Goal: Information Seeking & Learning: Compare options

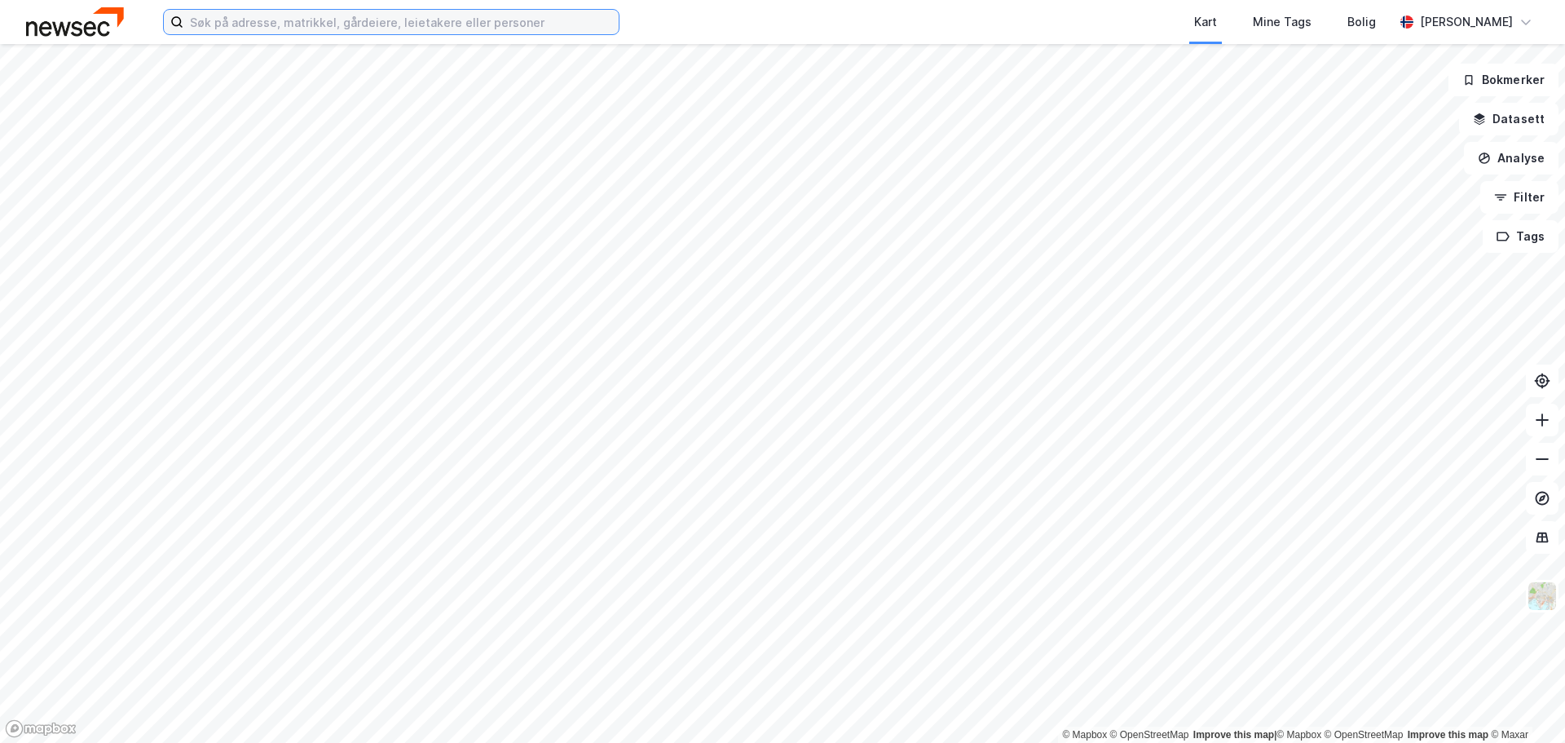
click at [401, 21] on input at bounding box center [400, 22] width 435 height 24
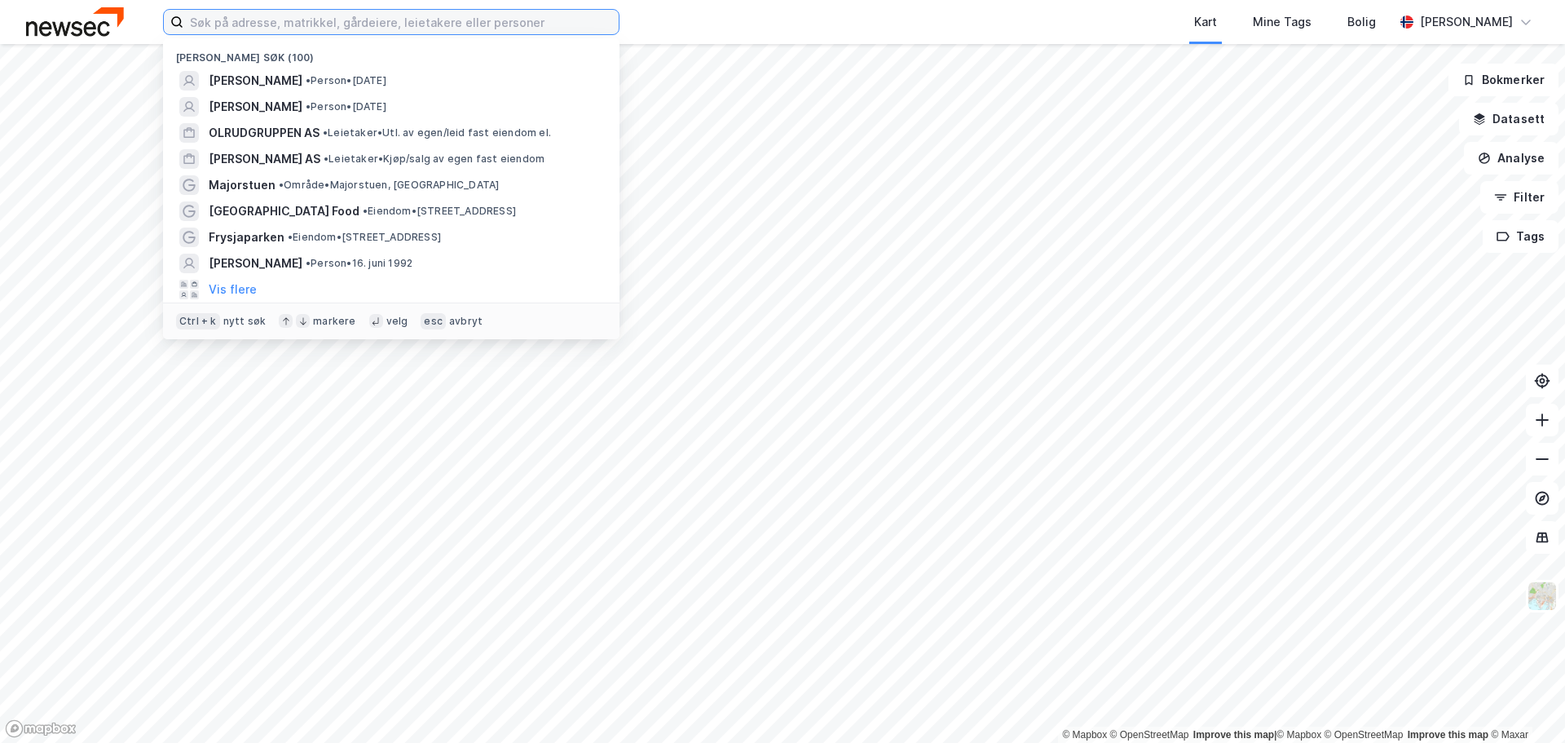
paste input "[STREET_ADDRESS]"
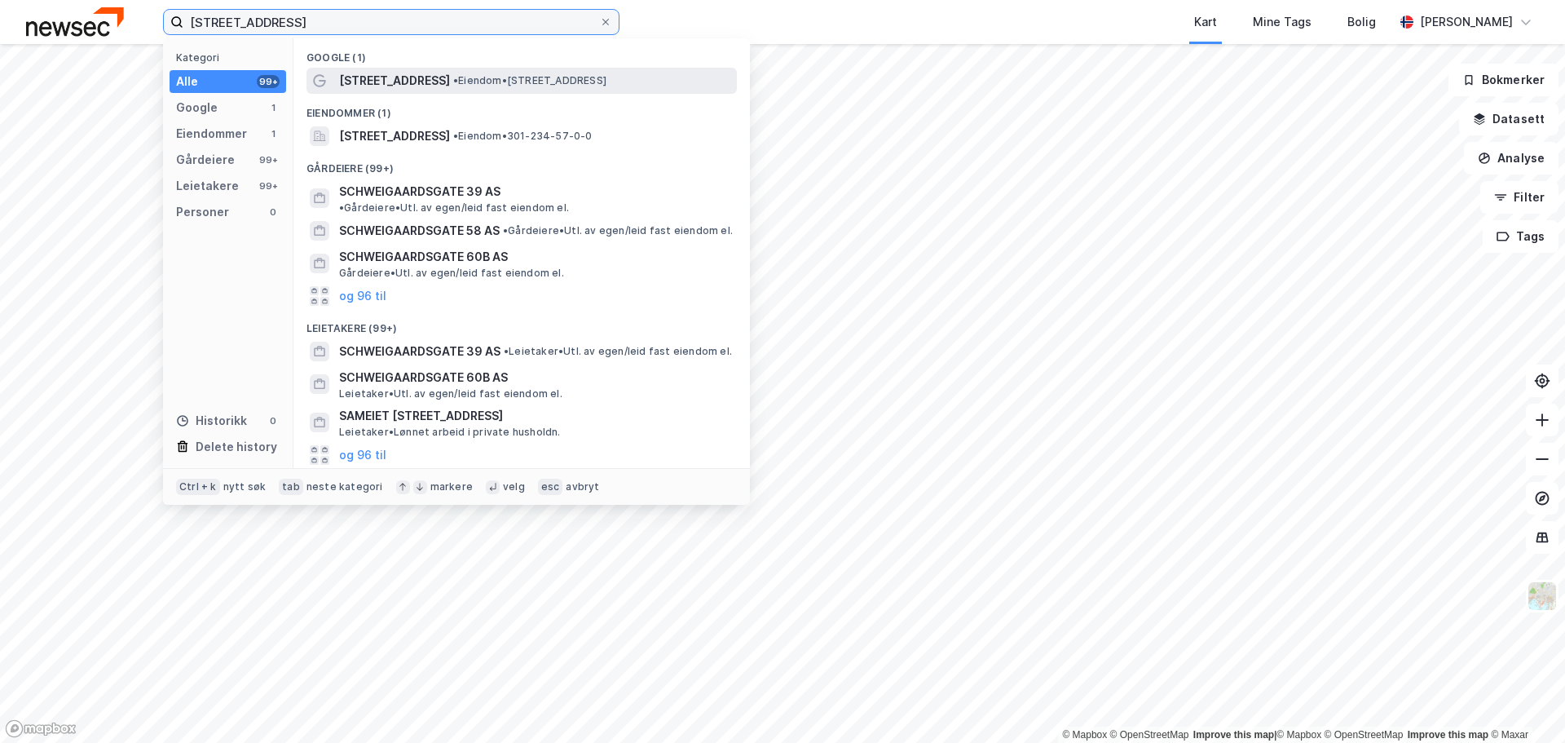
type input "[STREET_ADDRESS]"
click at [450, 80] on span "[STREET_ADDRESS]" at bounding box center [394, 81] width 111 height 20
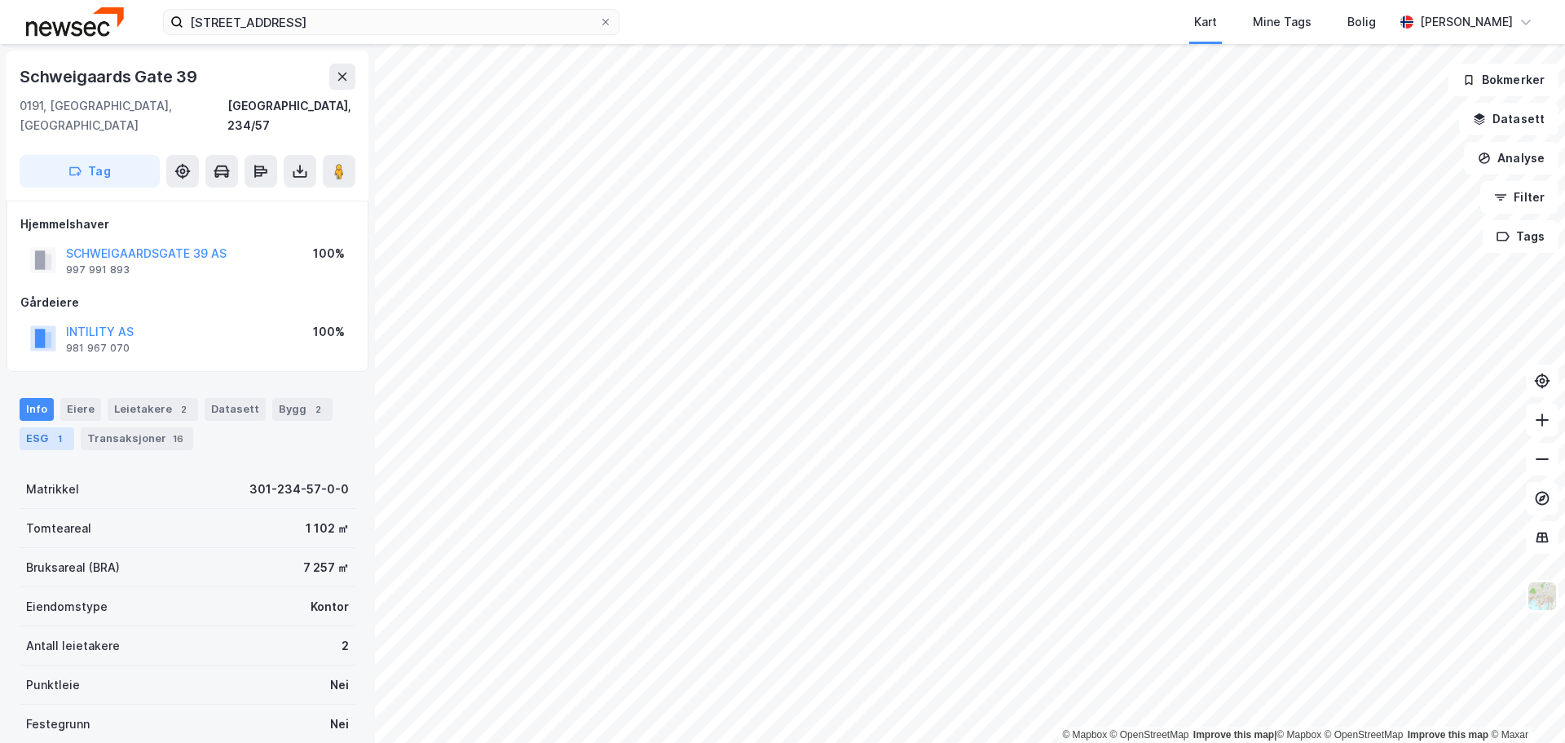
click at [31, 427] on div "ESG 1" at bounding box center [47, 438] width 55 height 23
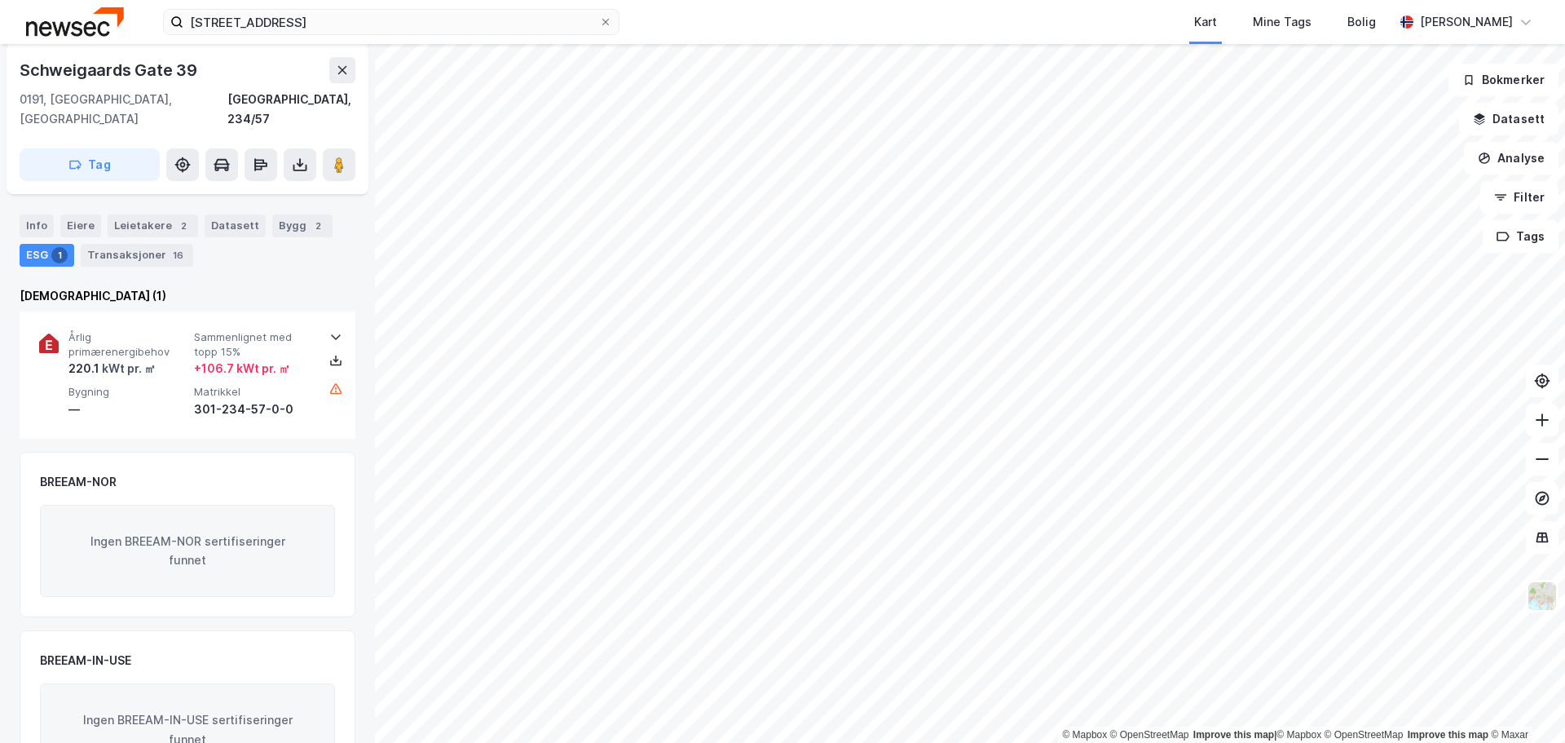
scroll to position [156, 0]
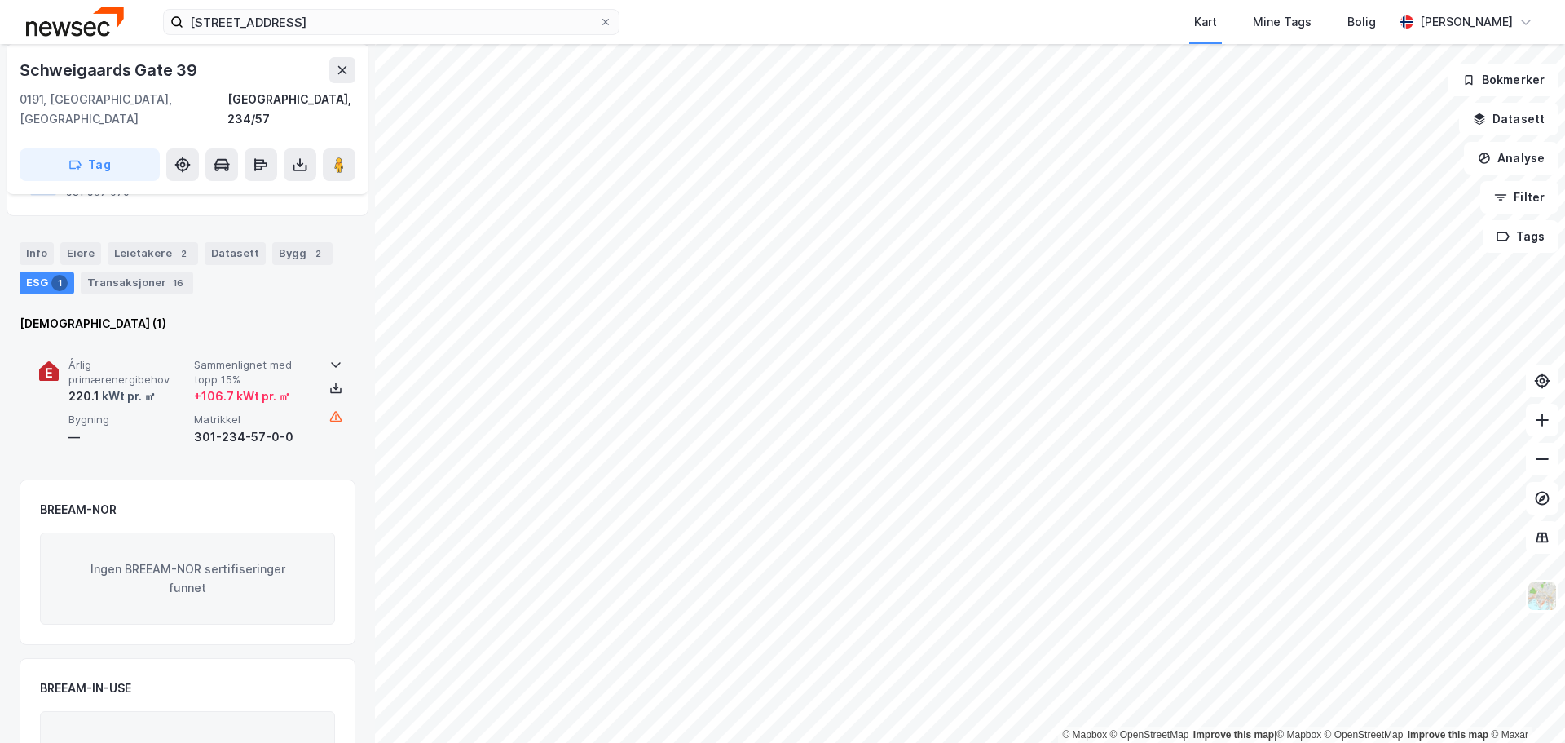
click at [334, 358] on icon at bounding box center [335, 364] width 13 height 13
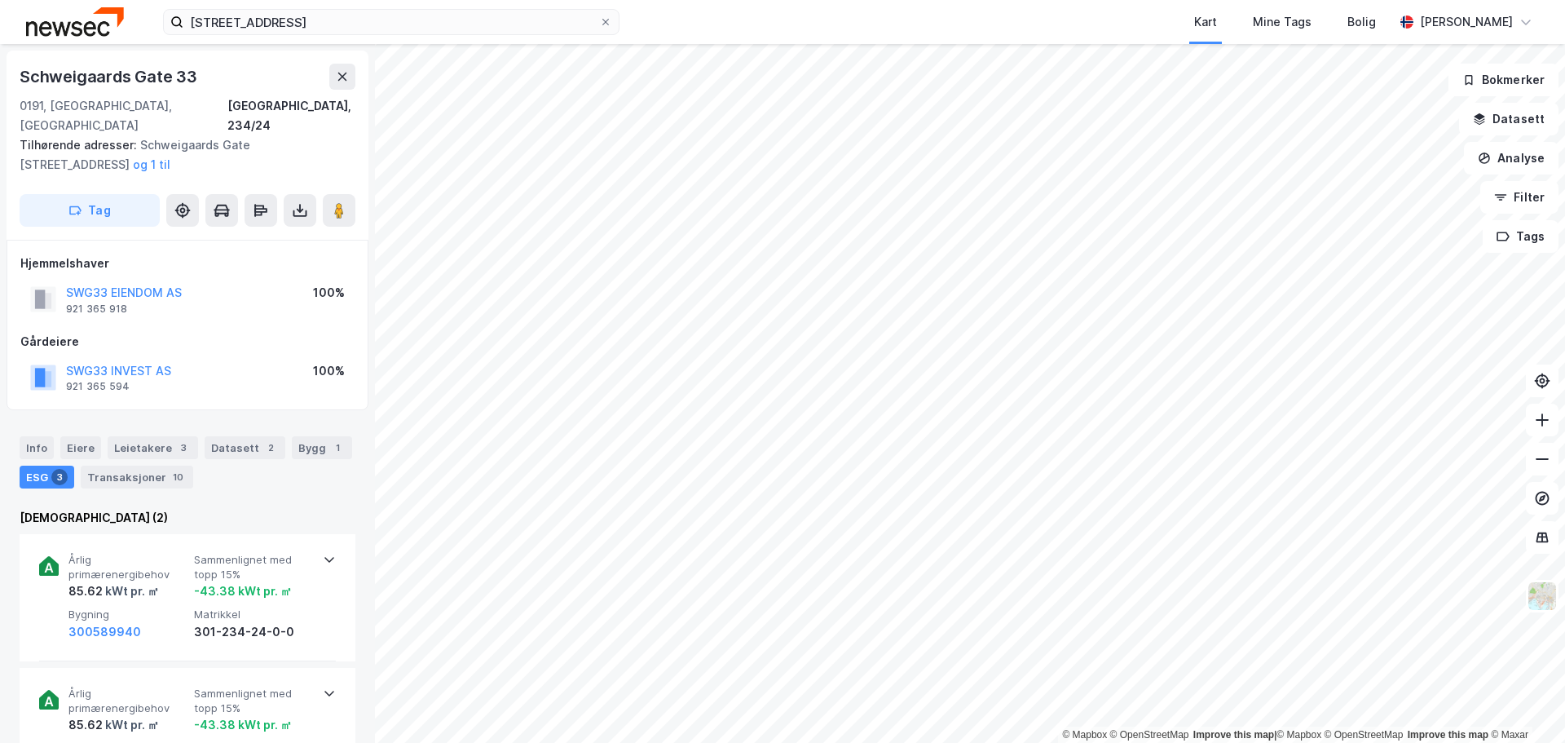
scroll to position [1, 0]
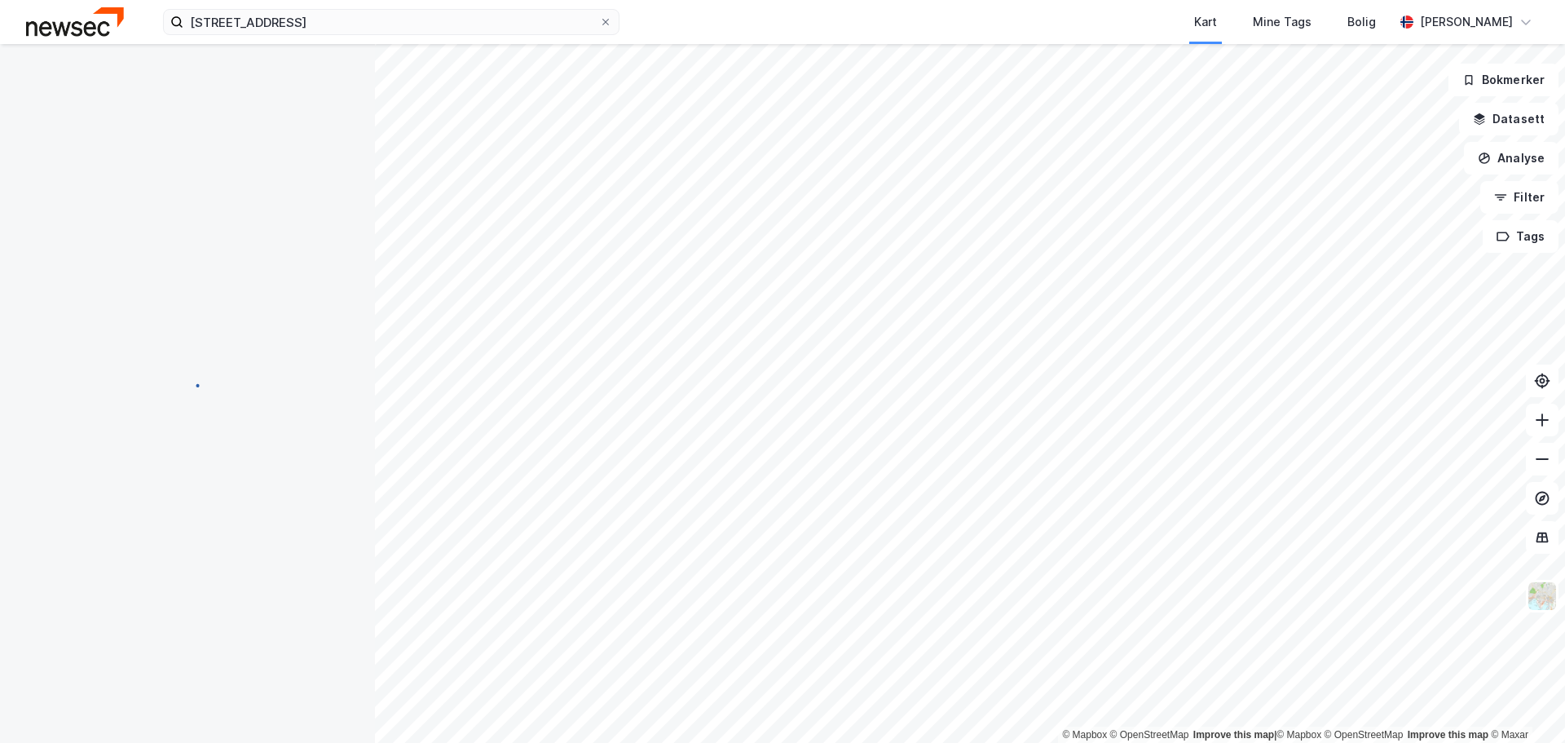
scroll to position [1, 0]
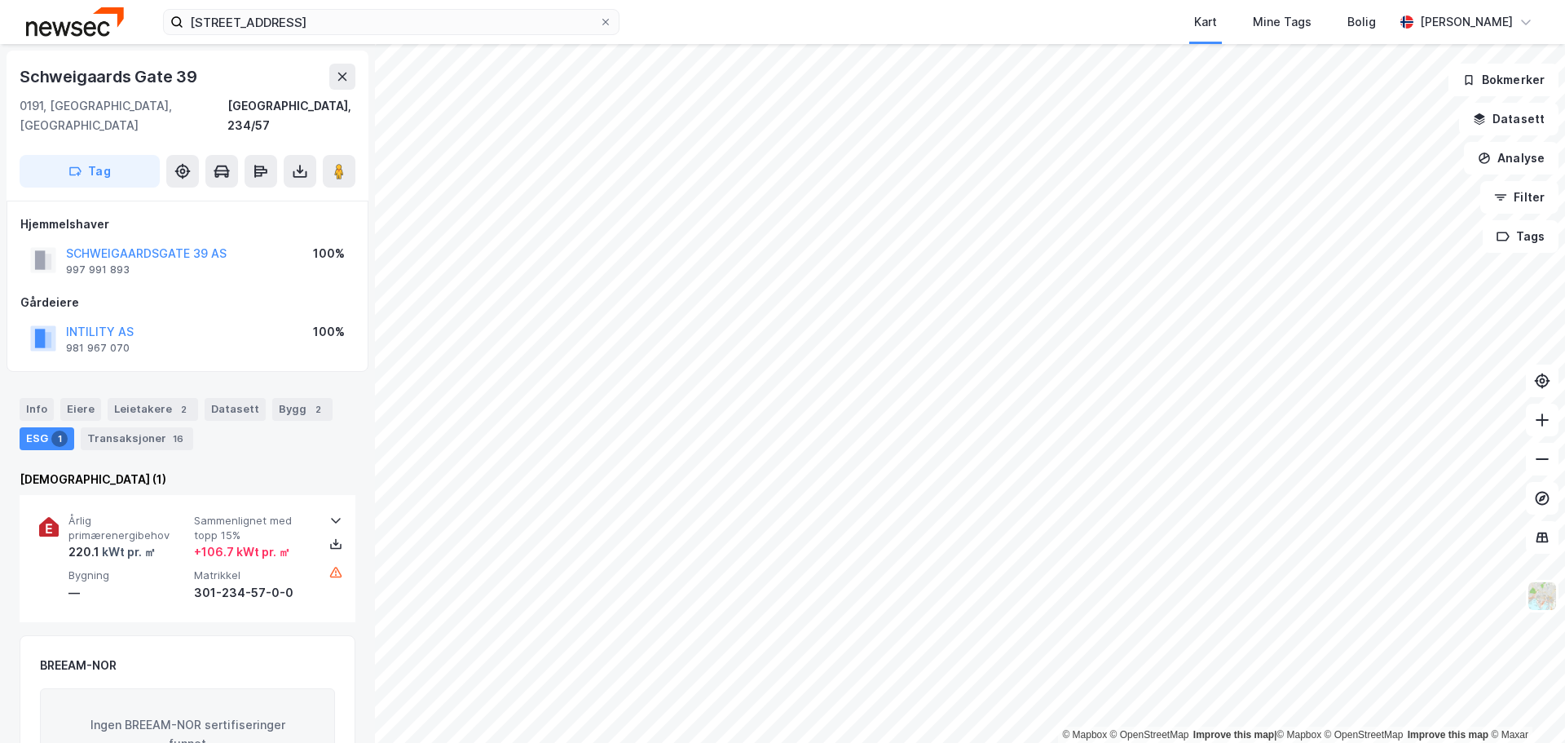
scroll to position [1, 0]
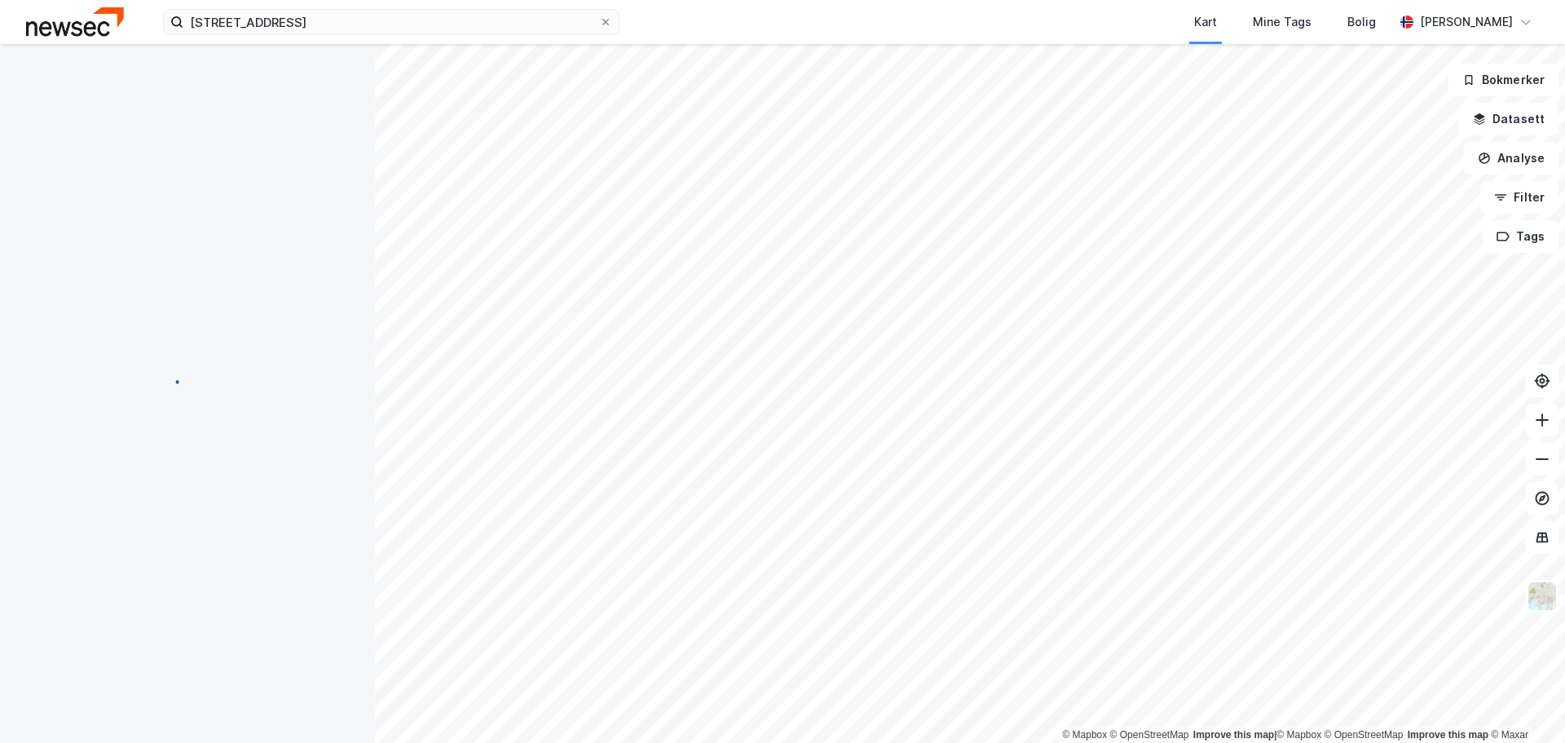
scroll to position [1, 0]
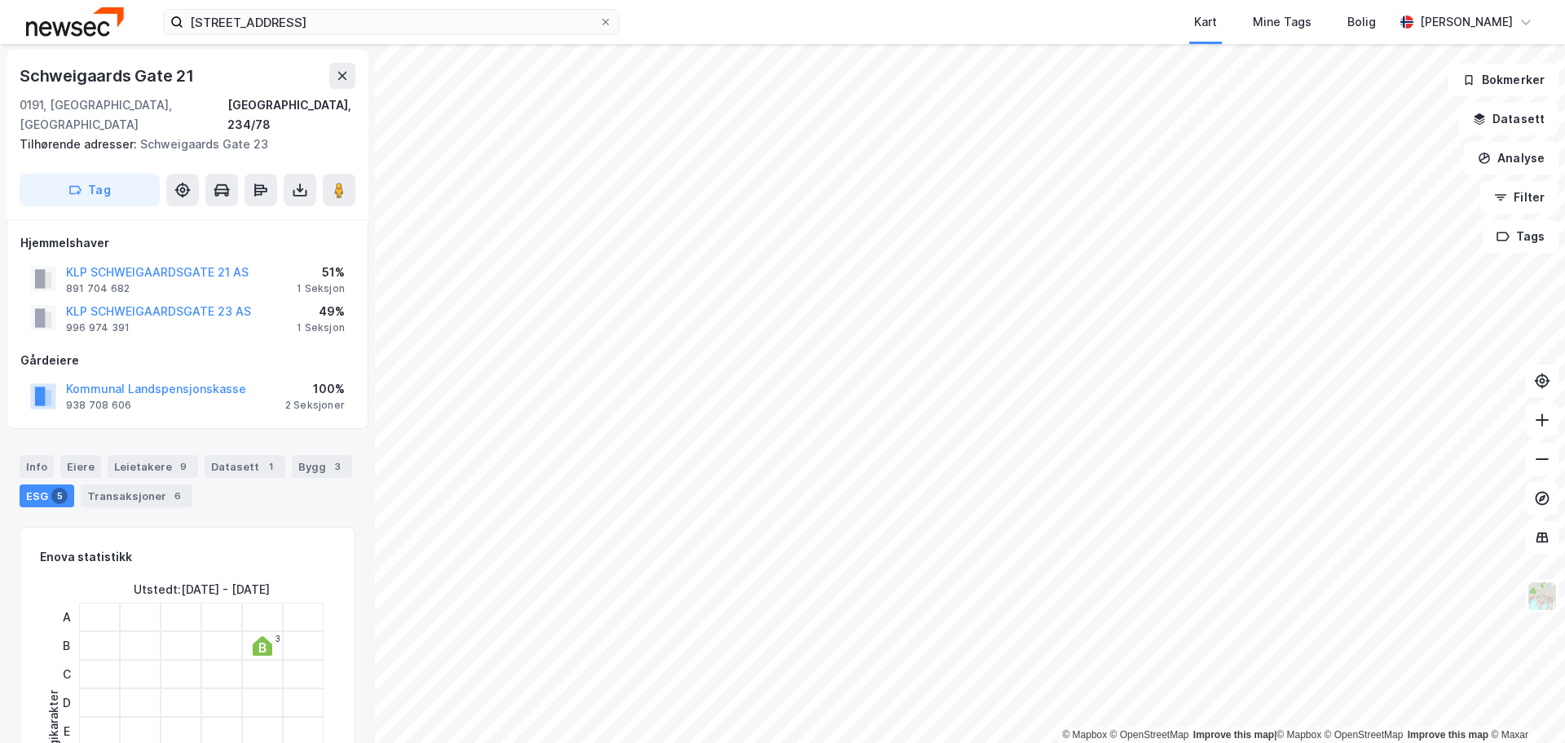
click at [1061, 33] on div "Kart Mine Tags Bolig" at bounding box center [1046, 22] width 696 height 44
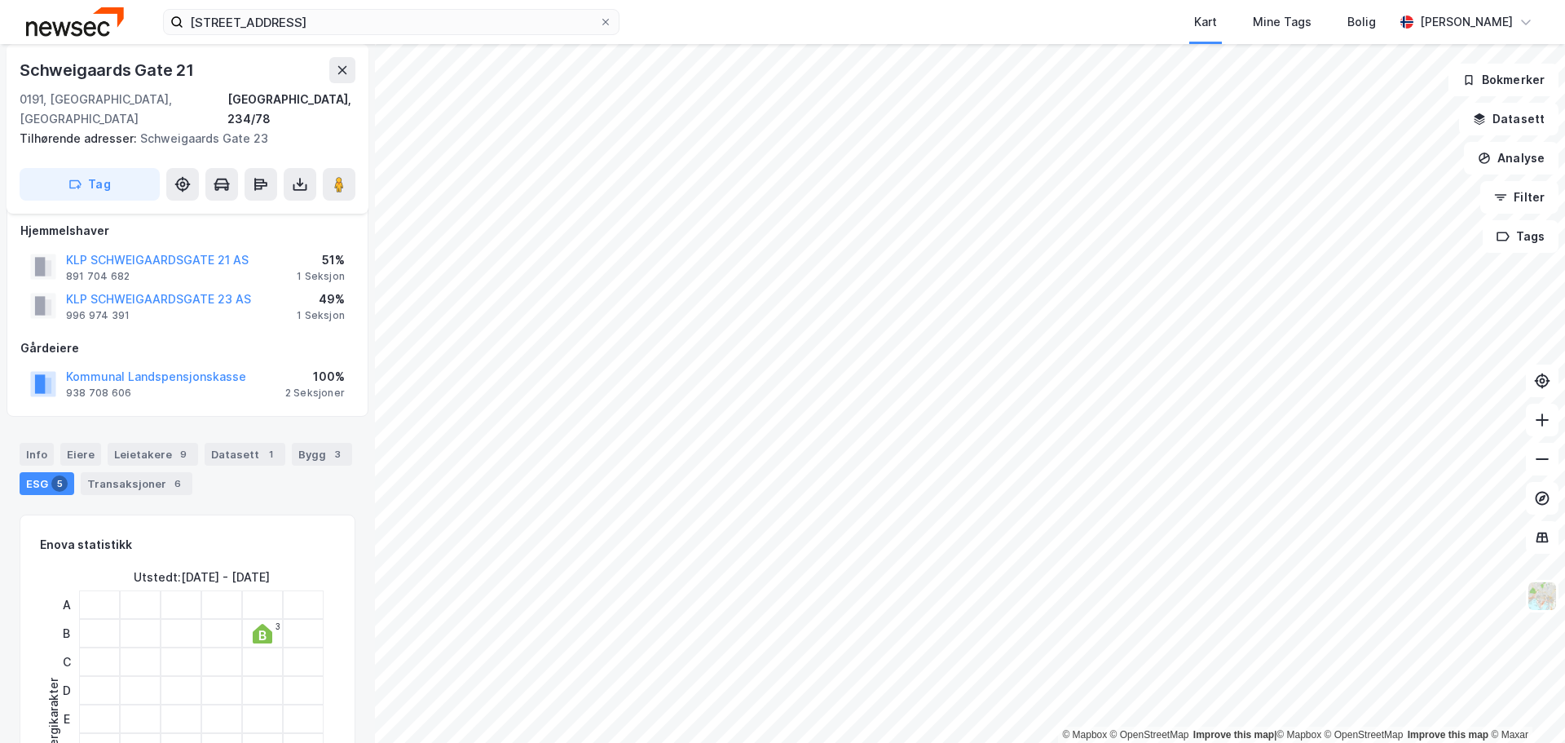
scroll to position [0, 0]
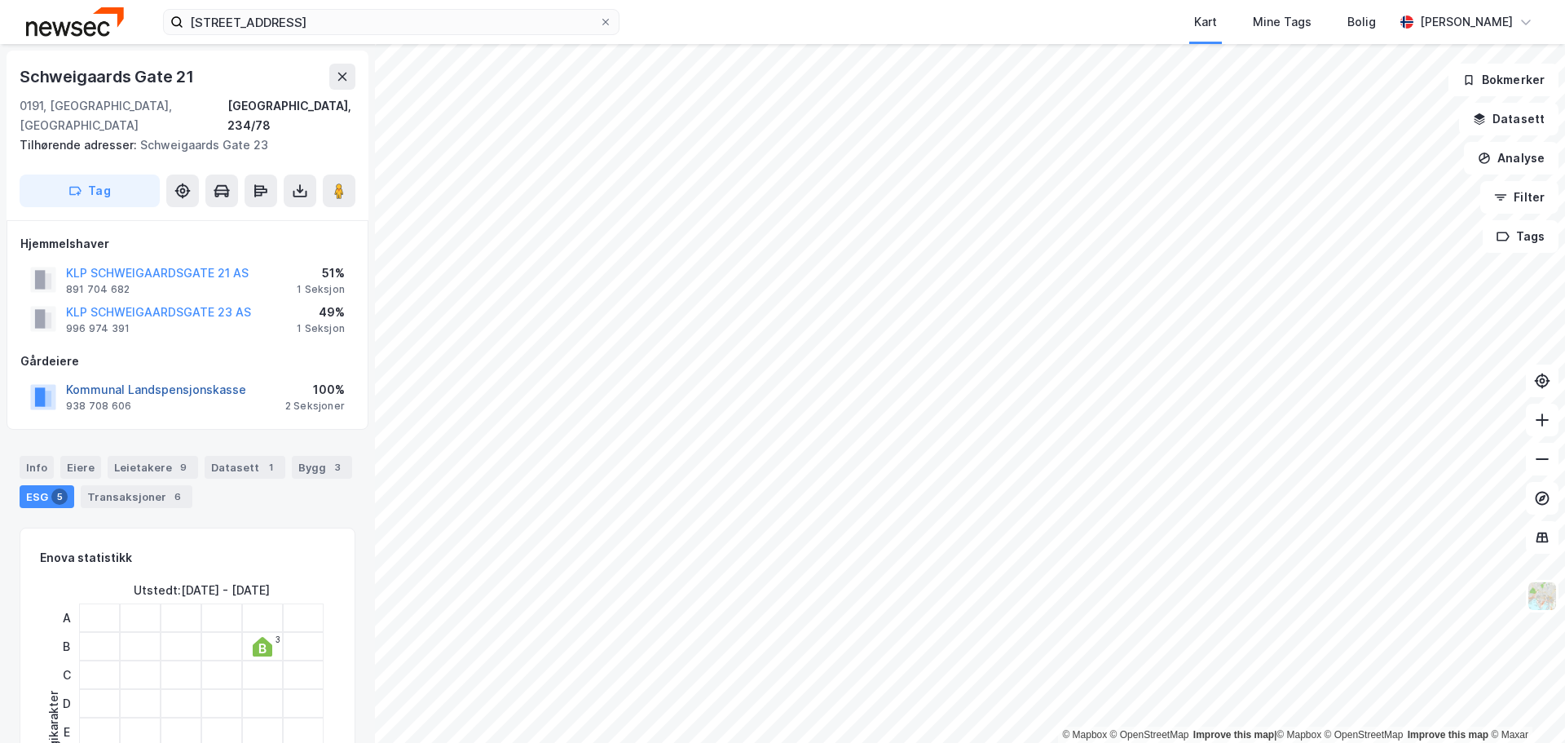
click at [0, 0] on button "Kommunal Landspensjonskasse" at bounding box center [0, 0] width 0 height 0
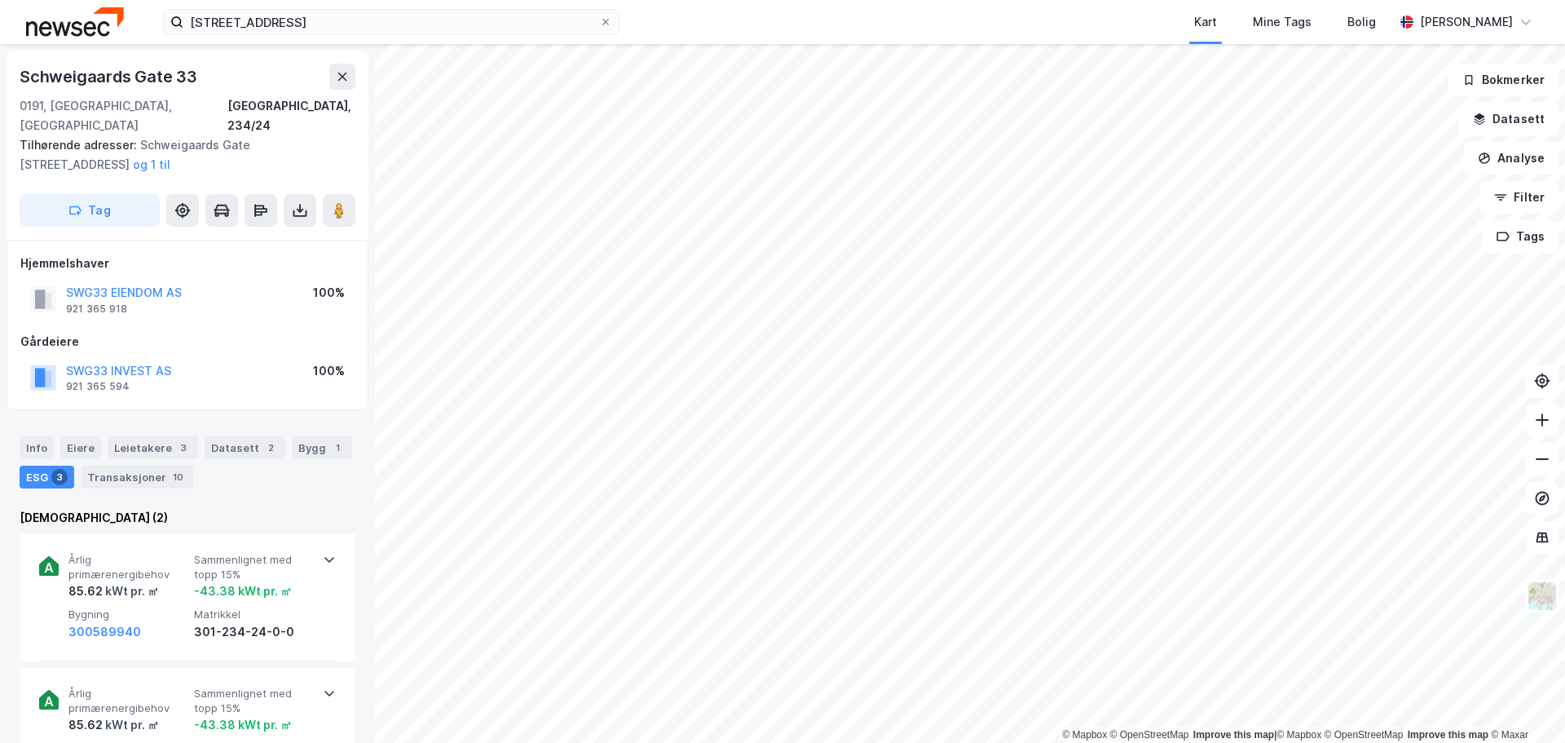
scroll to position [1, 0]
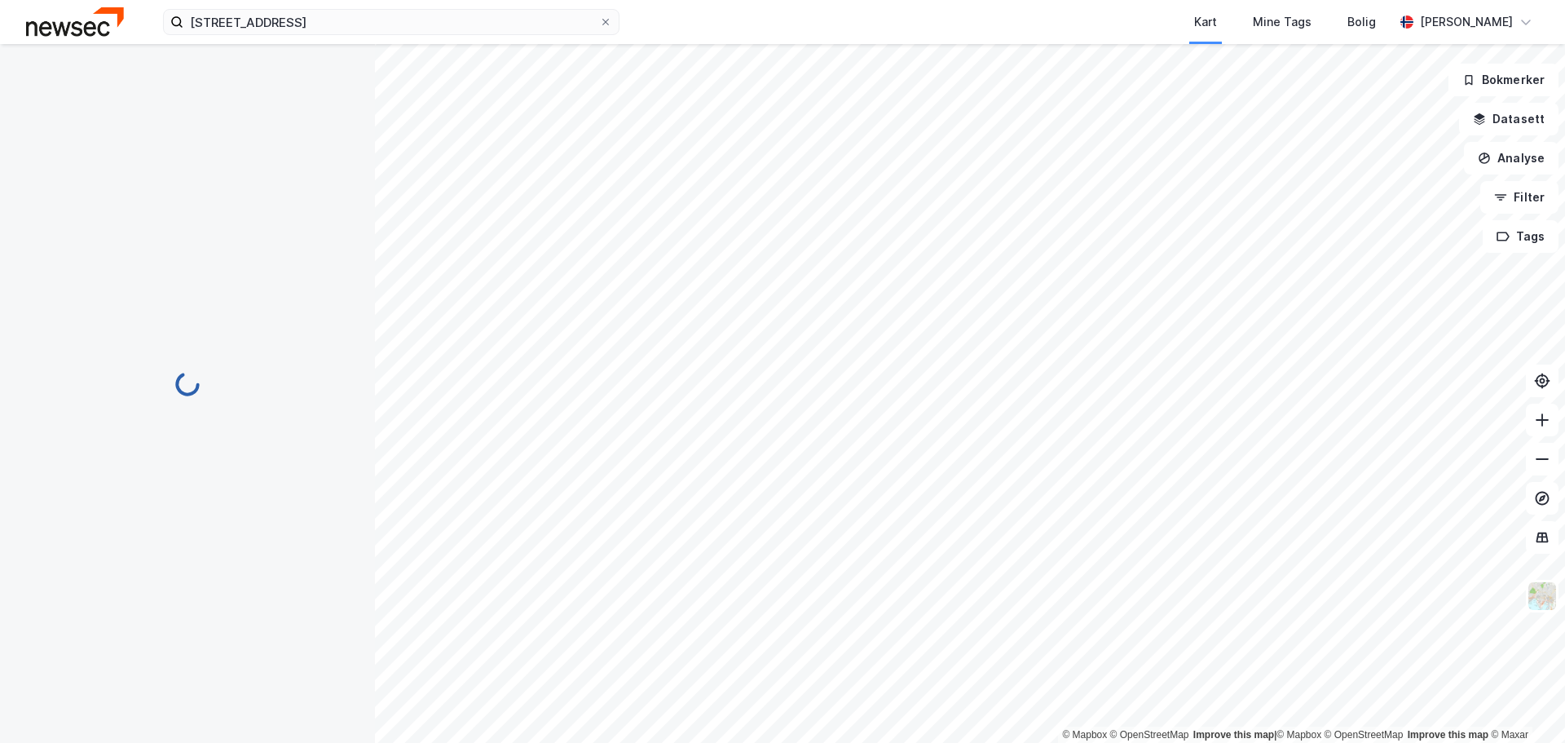
scroll to position [1, 0]
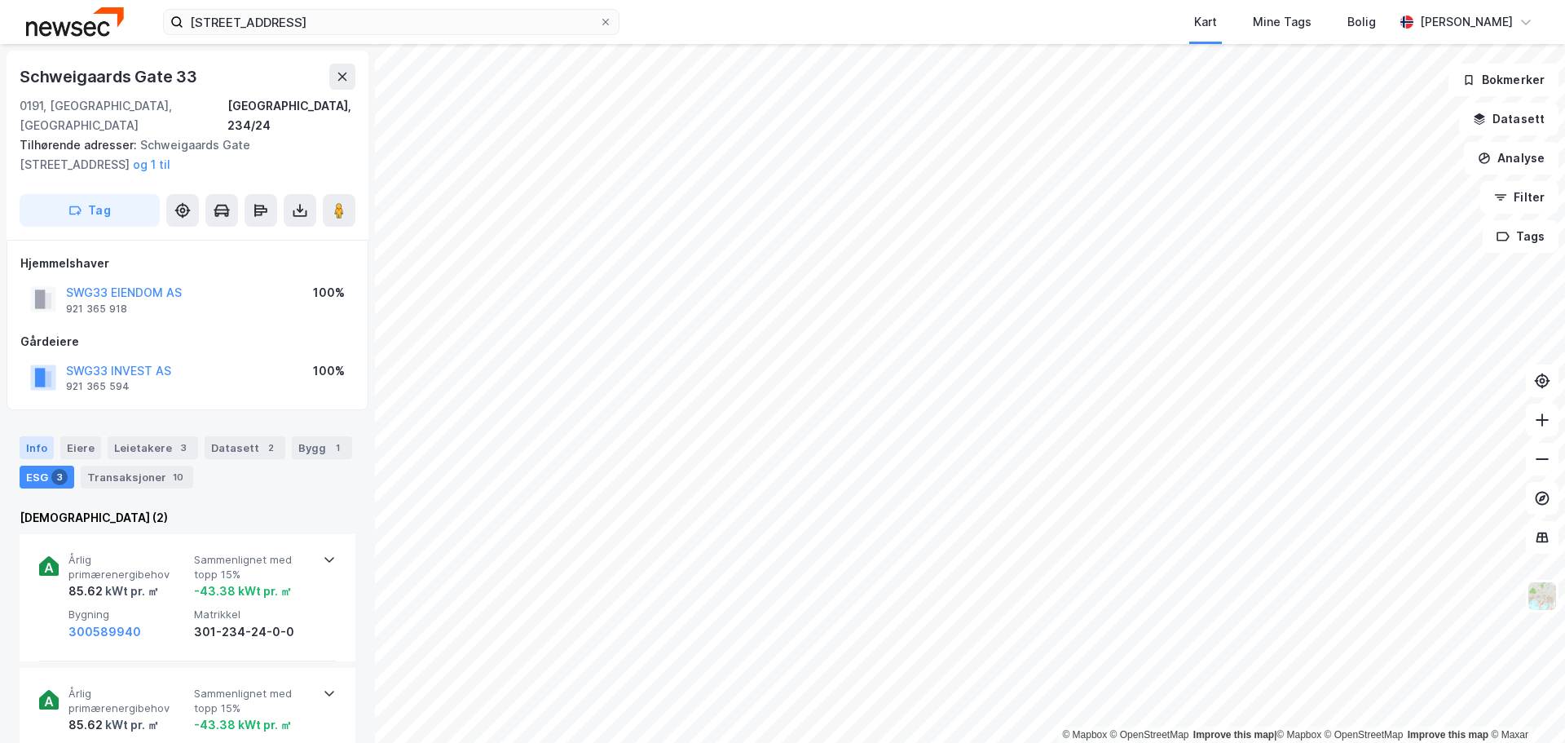
click at [42, 436] on div "Info" at bounding box center [37, 447] width 34 height 23
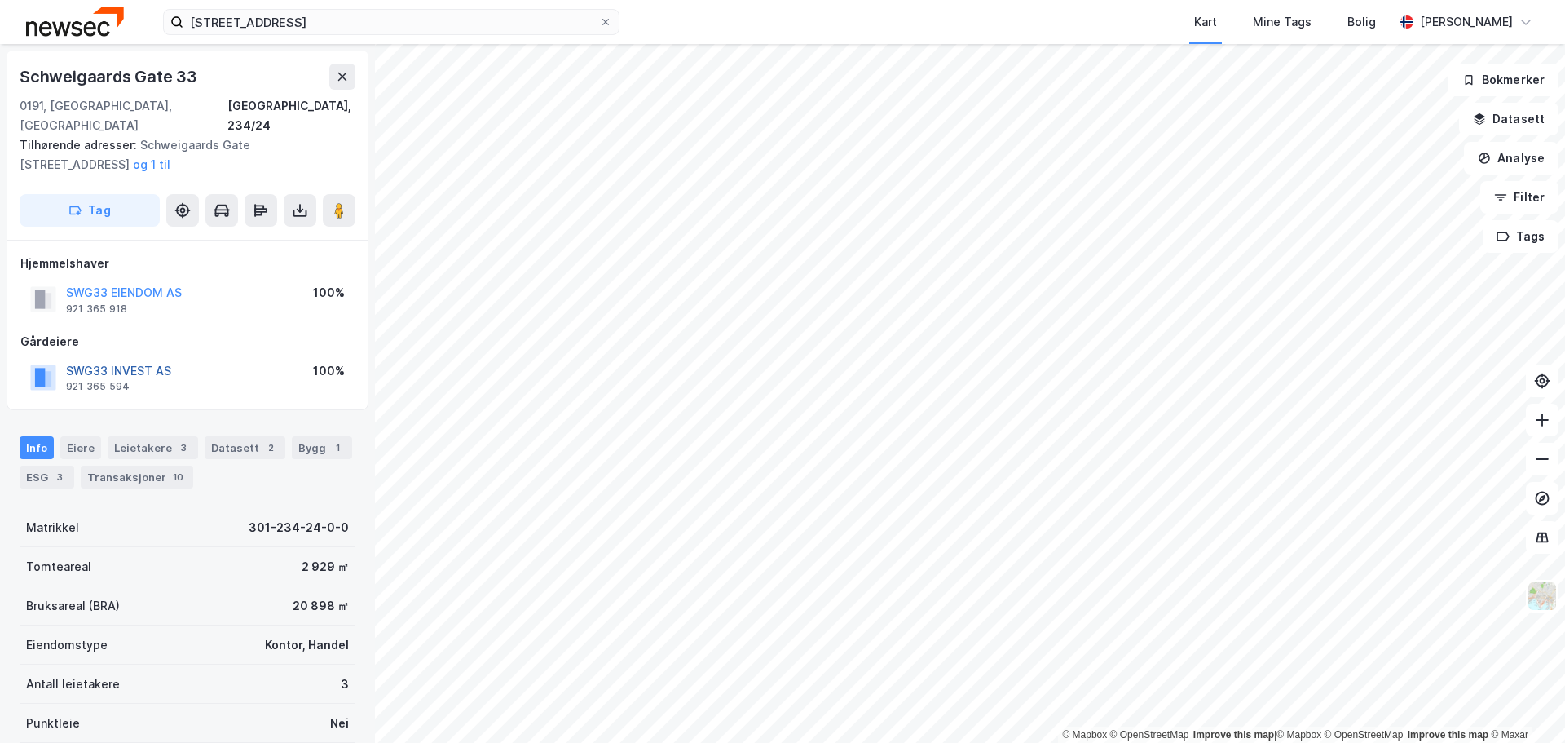
click at [0, 0] on button "SWG33 INVEST AS" at bounding box center [0, 0] width 0 height 0
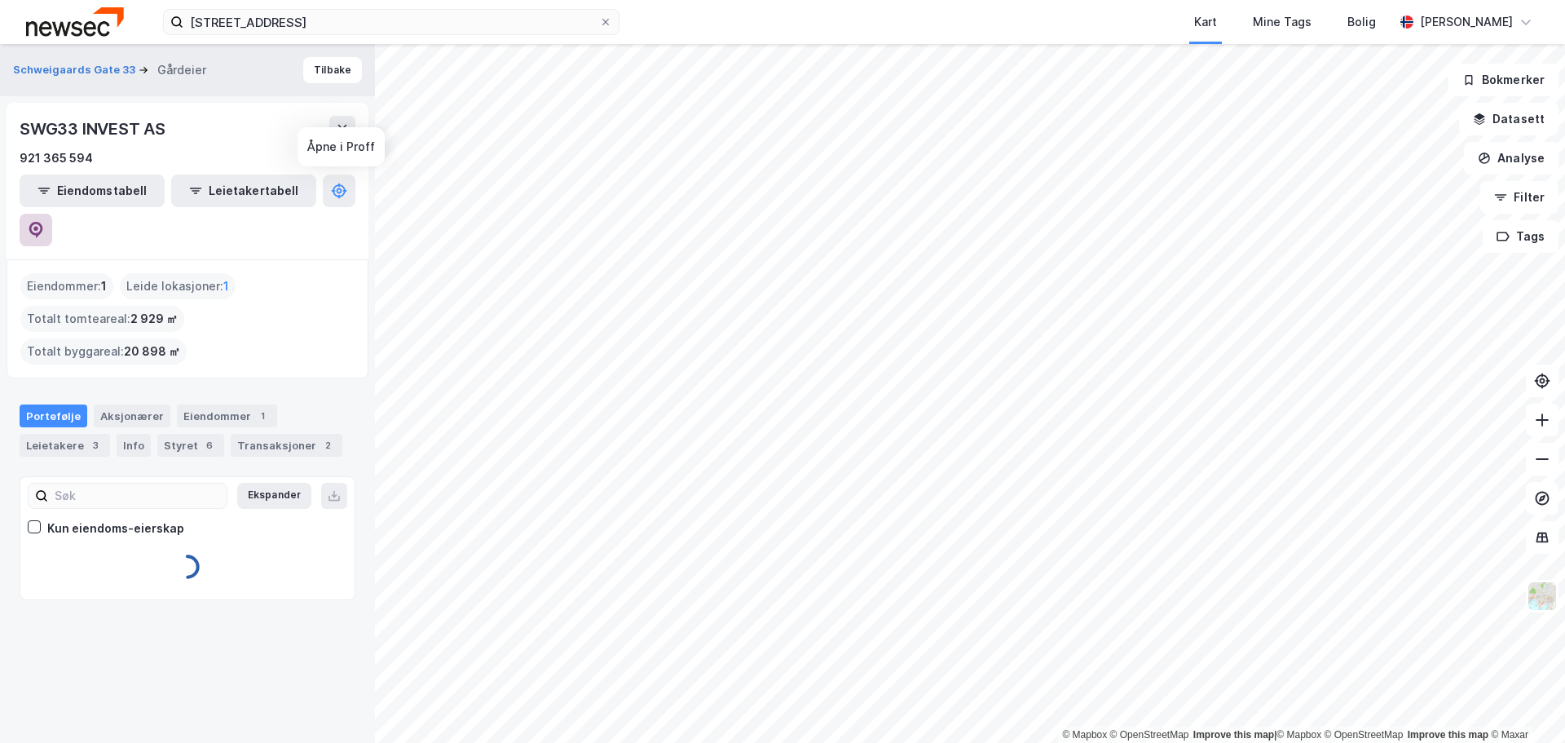
click at [43, 222] on icon at bounding box center [36, 230] width 14 height 16
